Goal: Find specific page/section: Find specific page/section

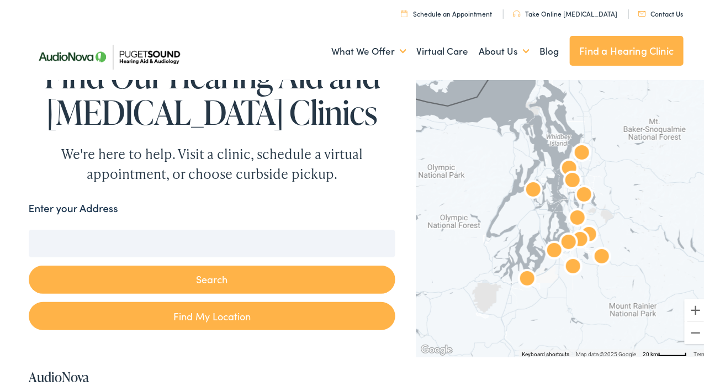
click at [572, 148] on img "Puget Sound Hearing Aid &#038; Audiology by AudioNova" at bounding box center [581, 151] width 35 height 35
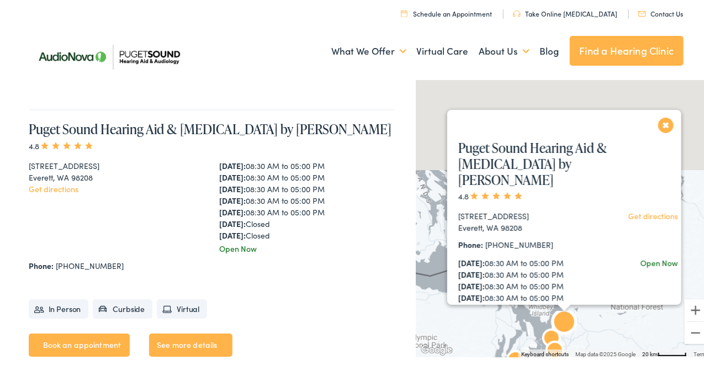
scroll to position [1365, 0]
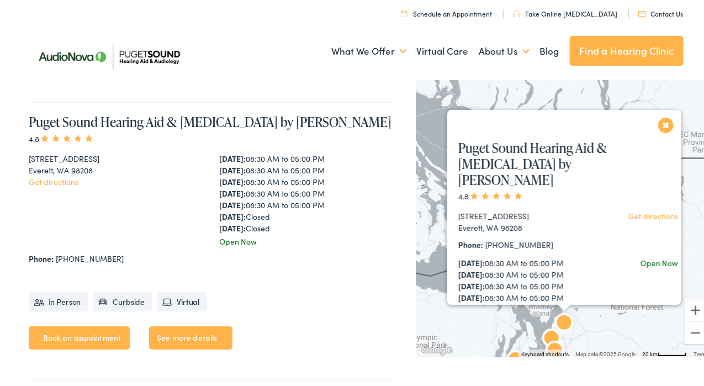
click at [558, 305] on div at bounding box center [564, 305] width 14 height 7
click at [661, 121] on button "Close" at bounding box center [665, 122] width 19 height 19
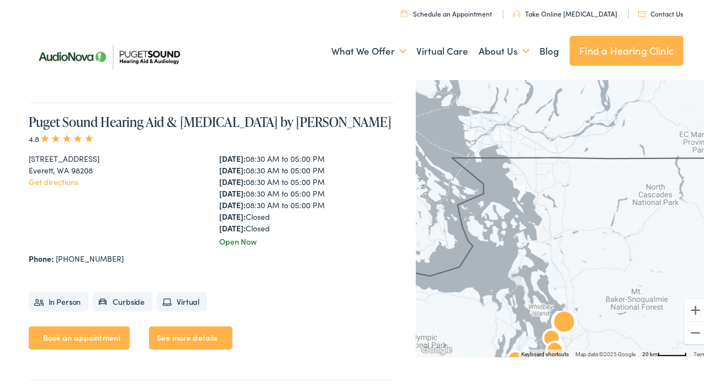
click at [177, 333] on link "See more details" at bounding box center [190, 335] width 83 height 23
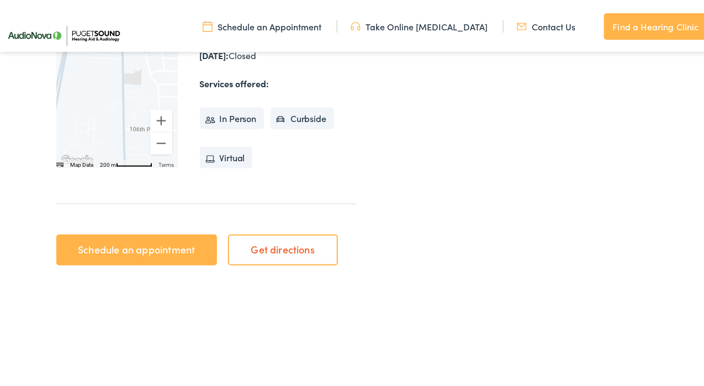
scroll to position [464, 0]
